Goal: Transaction & Acquisition: Purchase product/service

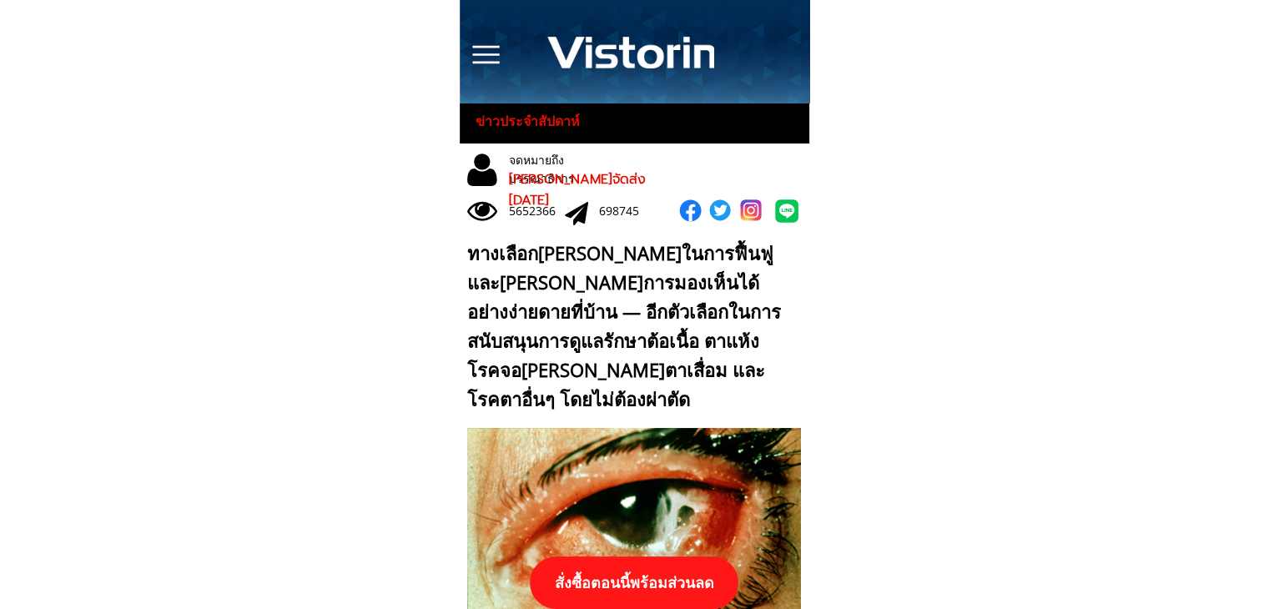
click at [670, 597] on p "สั่งซื้อตอนนี้พร้อมส่วนลด" at bounding box center [634, 582] width 209 height 53
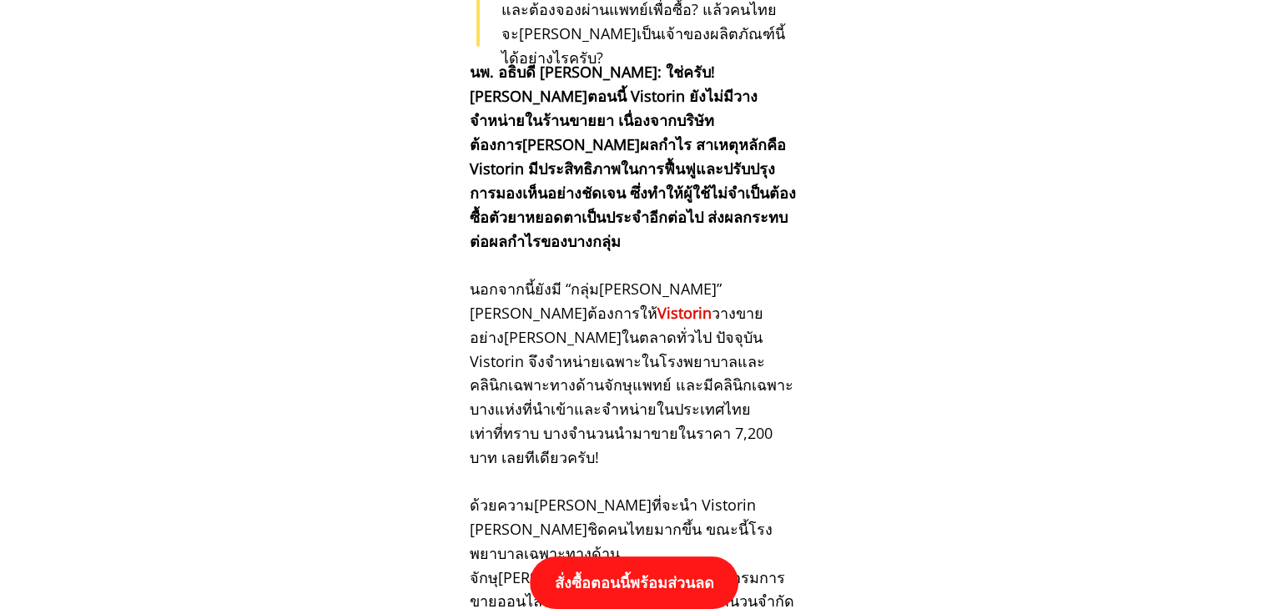
scroll to position [17322, 0]
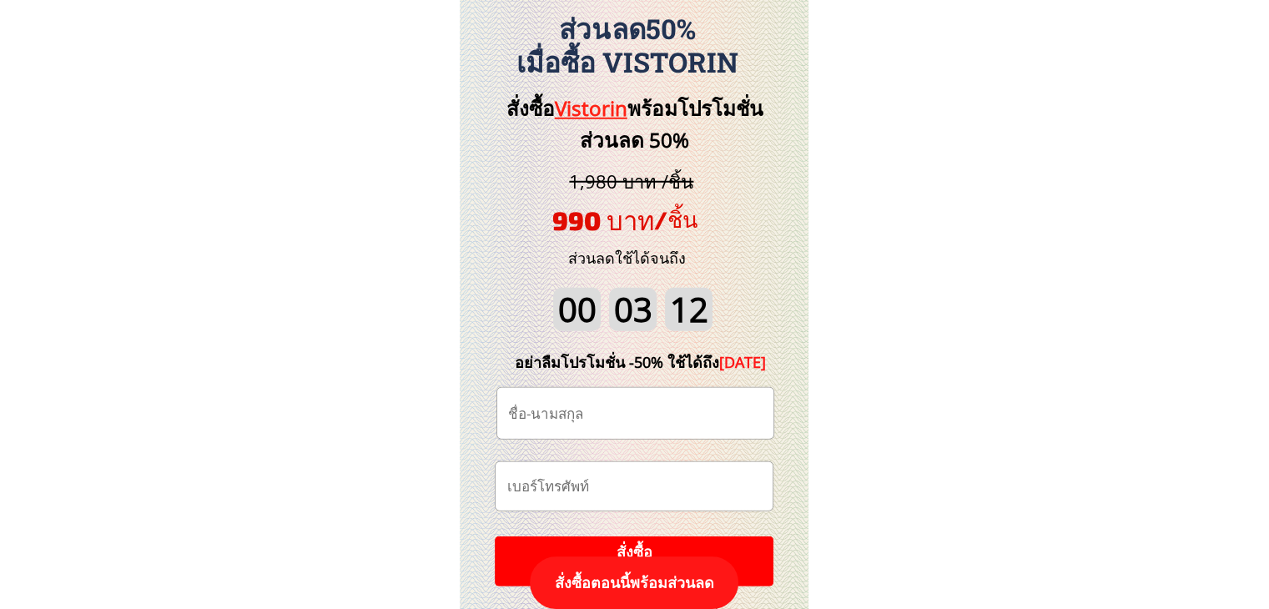
click at [608, 415] on input "text" at bounding box center [635, 413] width 263 height 51
click at [596, 480] on input "tel" at bounding box center [633, 486] width 263 height 48
paste input "0959496186"
type input "0959496186"
click at [611, 417] on input "text" at bounding box center [635, 413] width 263 height 51
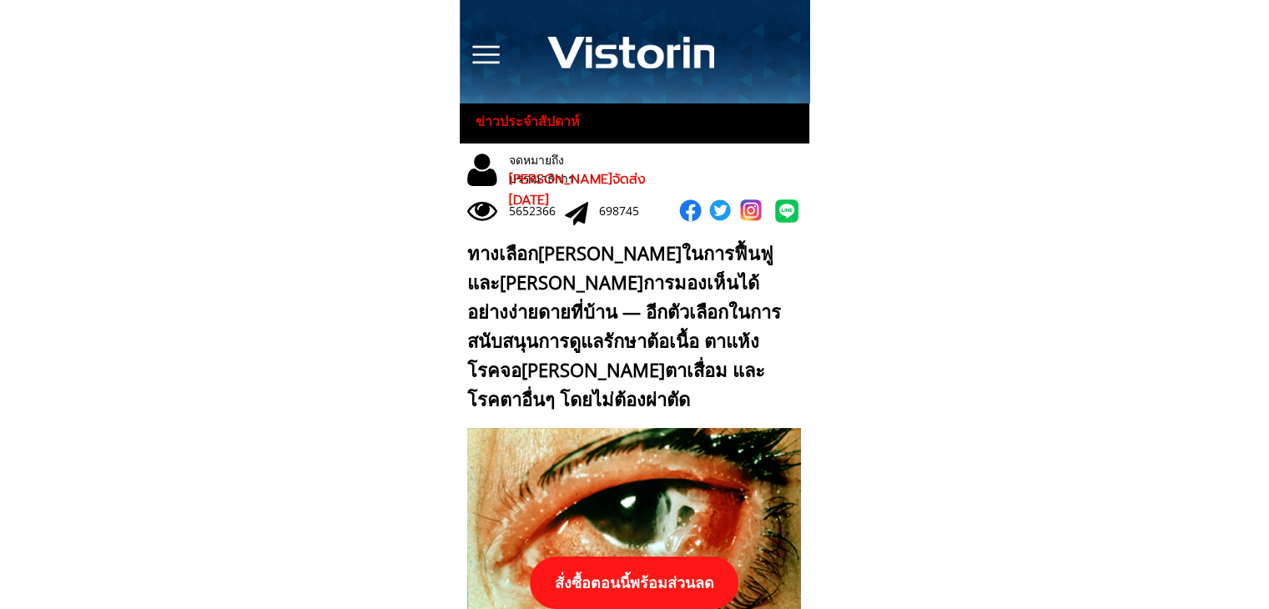
click at [695, 577] on p "สั่งซื้อตอนนี้พร้อมส่วนลด" at bounding box center [634, 582] width 209 height 53
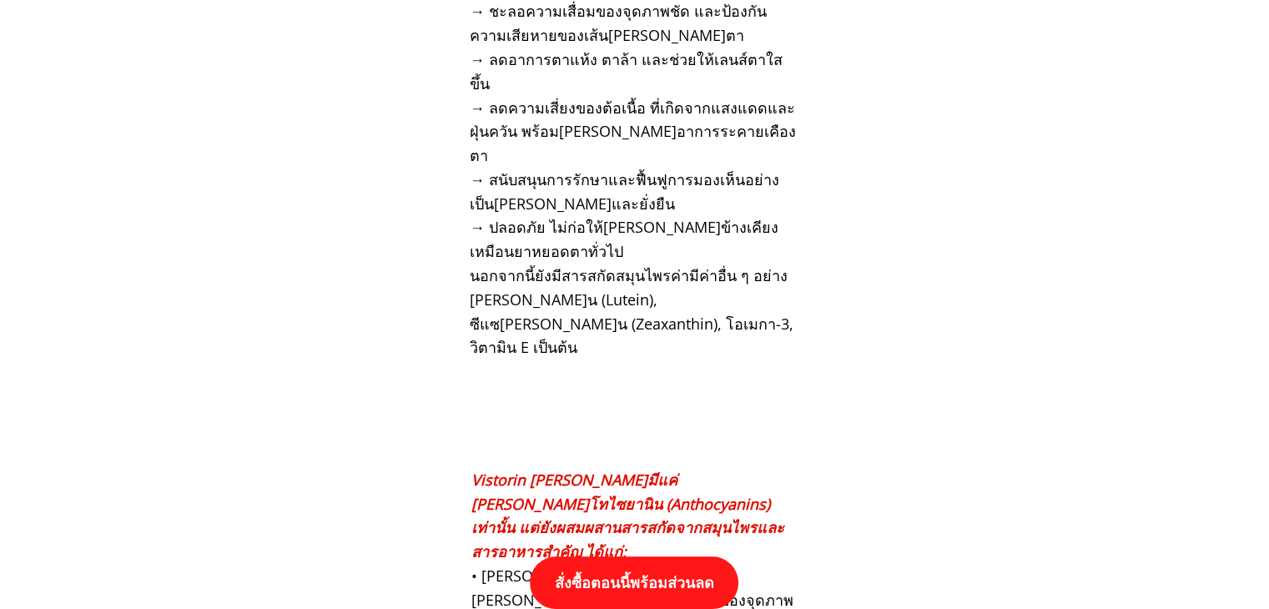
scroll to position [17322, 0]
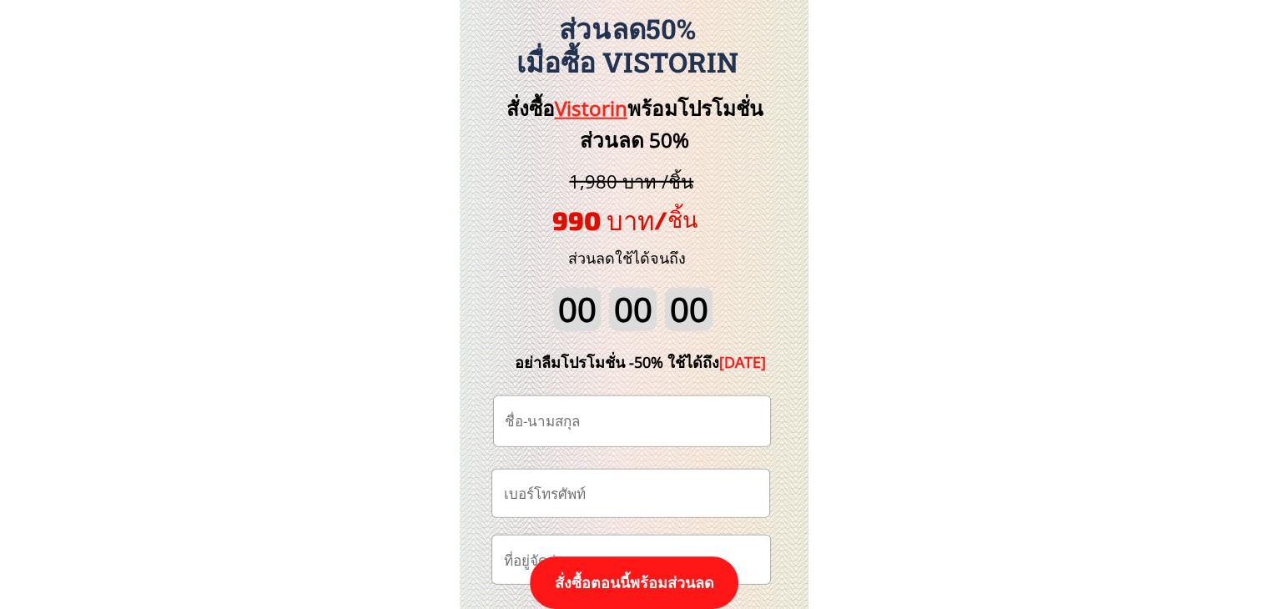
click at [621, 471] on input "tel" at bounding box center [630, 494] width 263 height 48
paste input "0959496186"
type input "0959496186"
click at [649, 437] on input "text" at bounding box center [631, 421] width 263 height 50
type input "[PERSON_NAME][PERSON_NAME]"
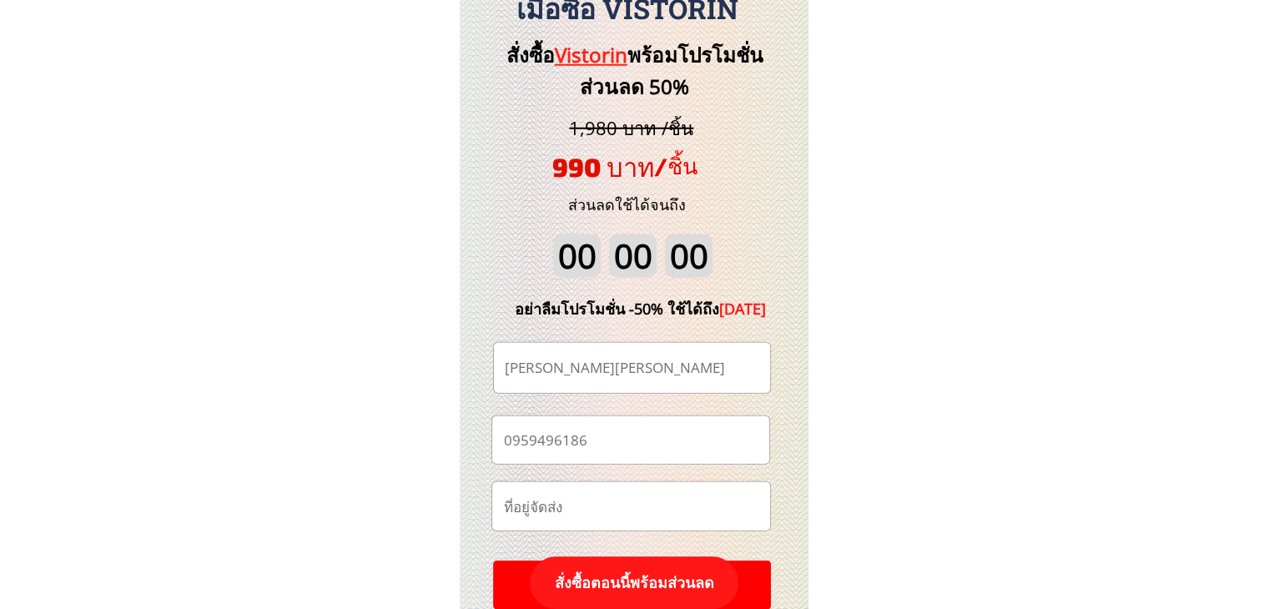
scroll to position [17406, 0]
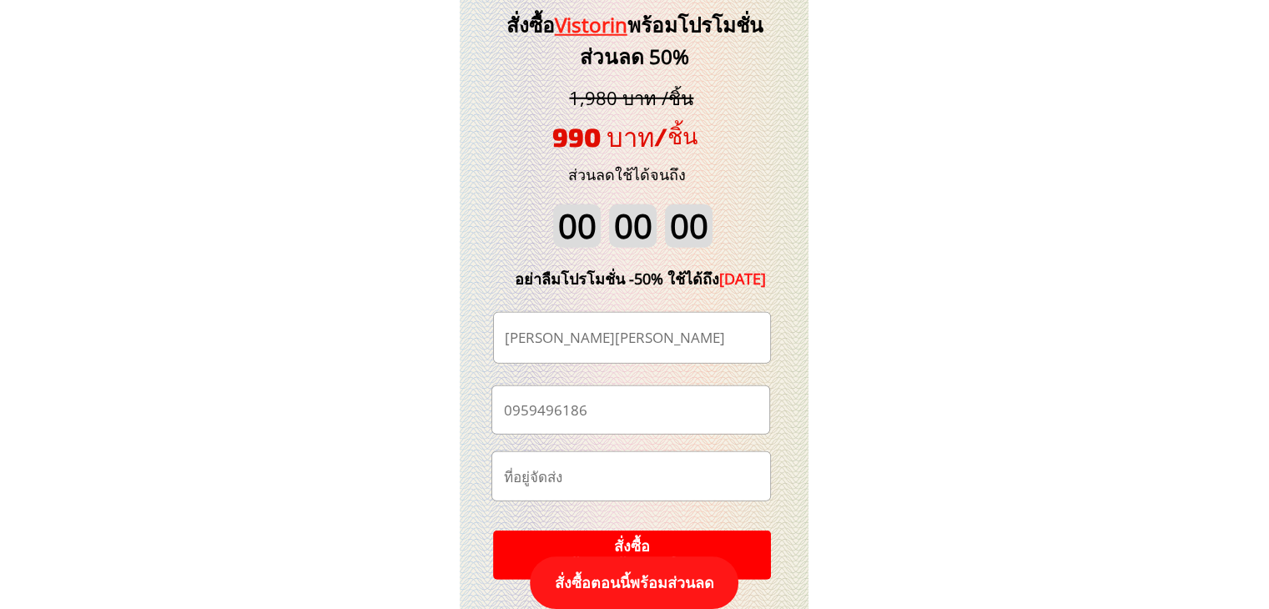
click at [646, 495] on input "text" at bounding box center [631, 476] width 264 height 48
paste input "99_308 ช13 หมู่บ้าน[PERSON_NAME] บางเมียงใหม่ เมีอง สมุด[PERSON_NAME]"
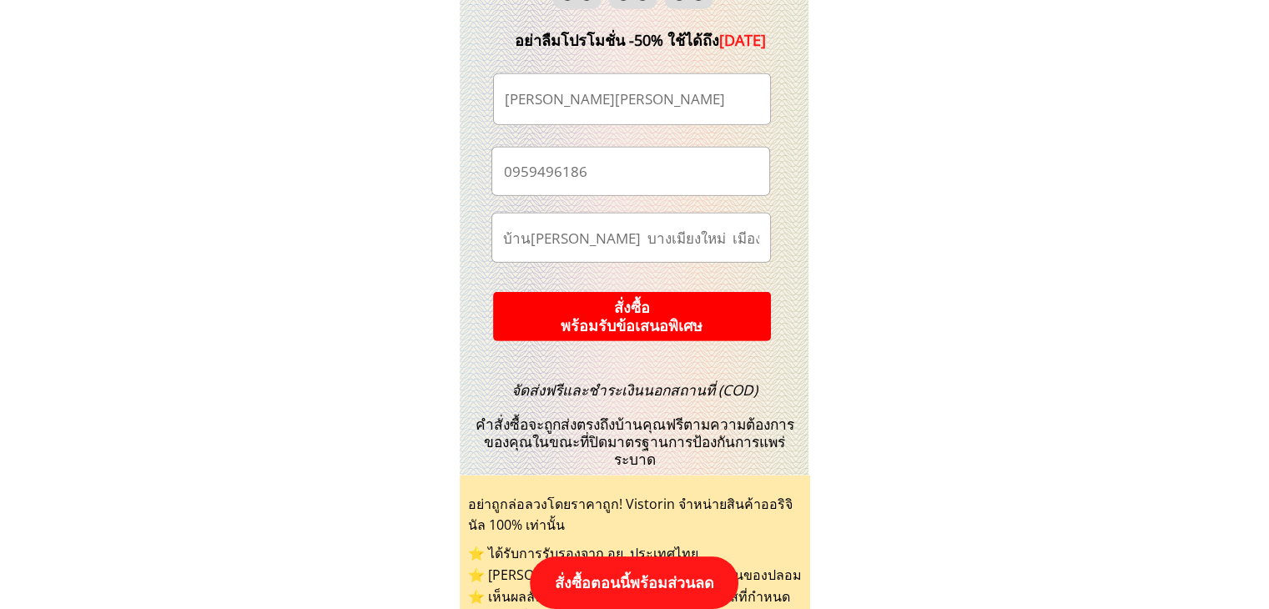
scroll to position [17656, 0]
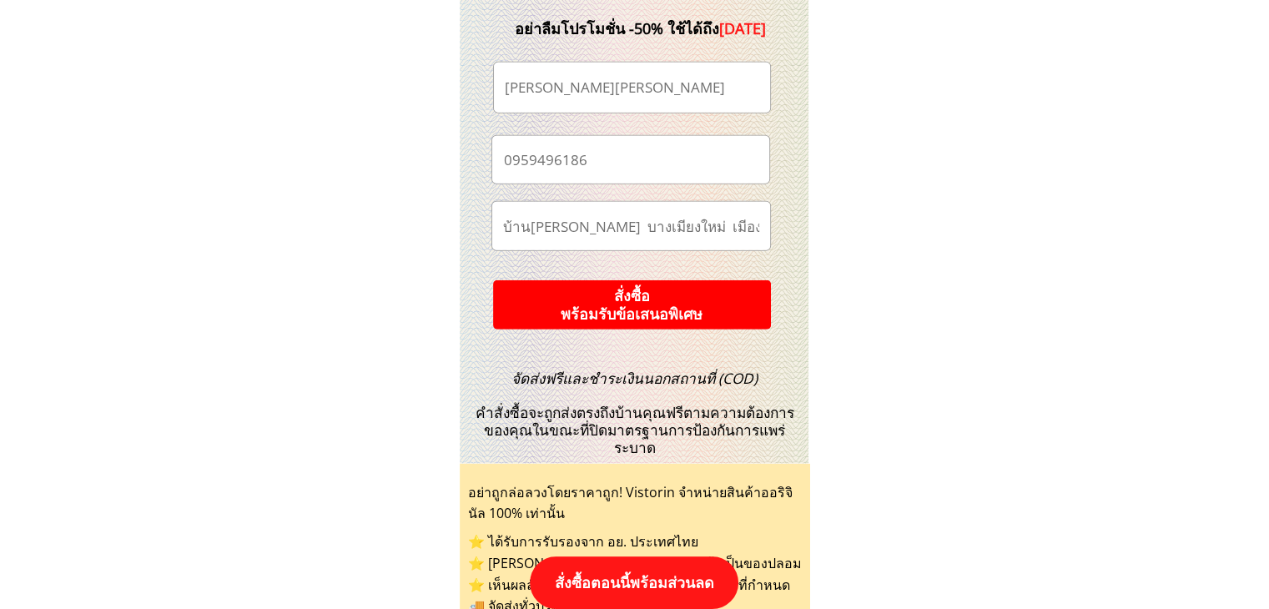
type input "99_308 ช13 หมู่บ้าน[PERSON_NAME] บางเมียงใหม่ เมีอง สมุด[PERSON_NAME]"
click at [736, 304] on p "สั่งซื้อ พร้อมรับข้อเสนอพิเศษ" at bounding box center [632, 304] width 278 height 49
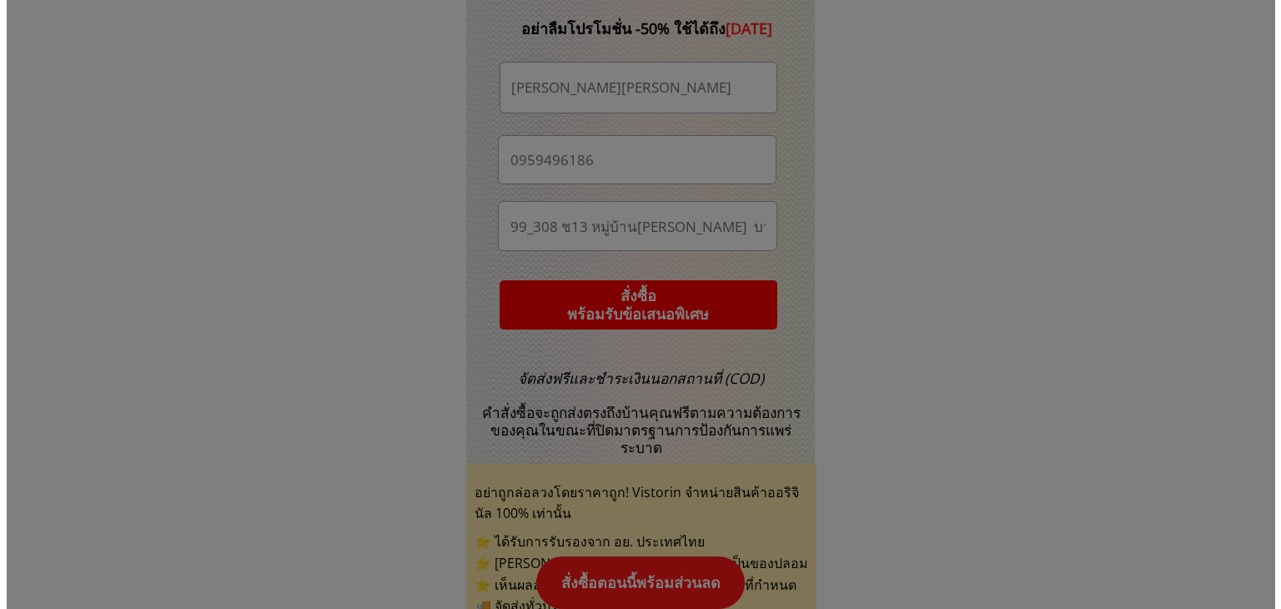
scroll to position [0, 0]
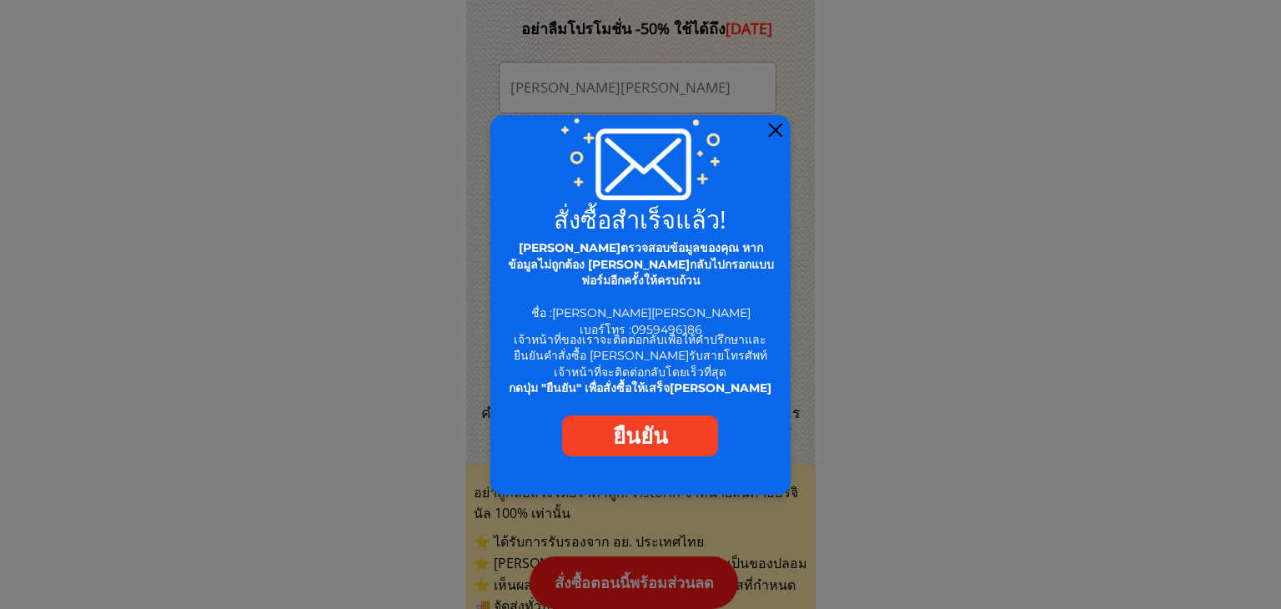
click at [773, 129] on div at bounding box center [775, 129] width 13 height 13
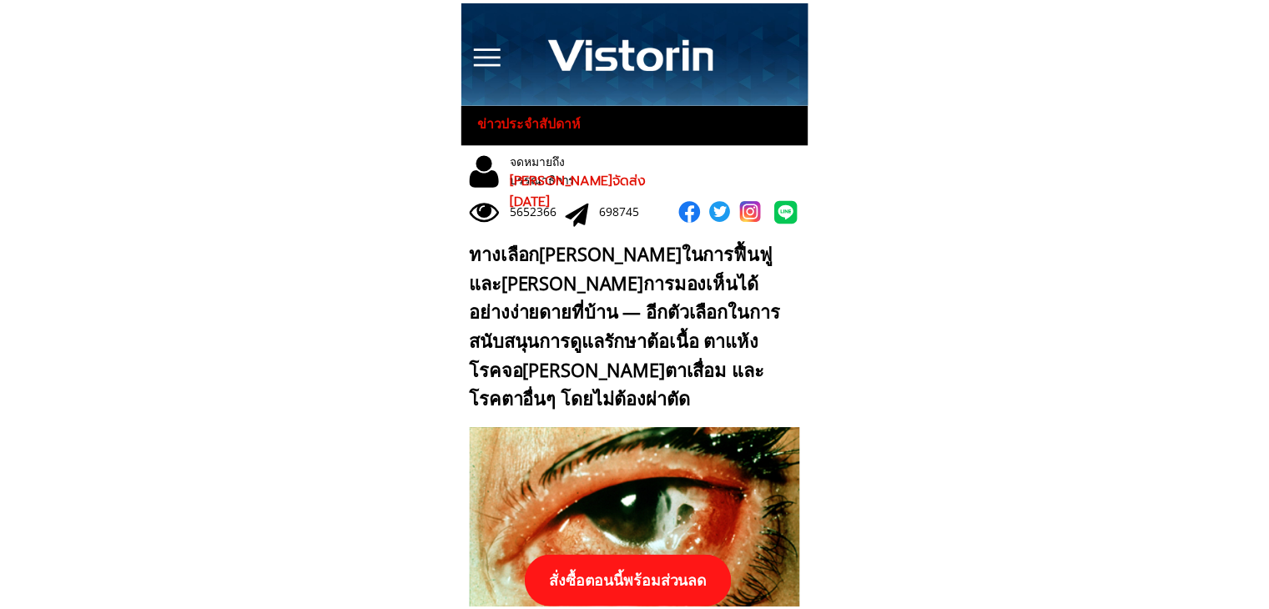
scroll to position [17656, 0]
